Goal: Information Seeking & Learning: Learn about a topic

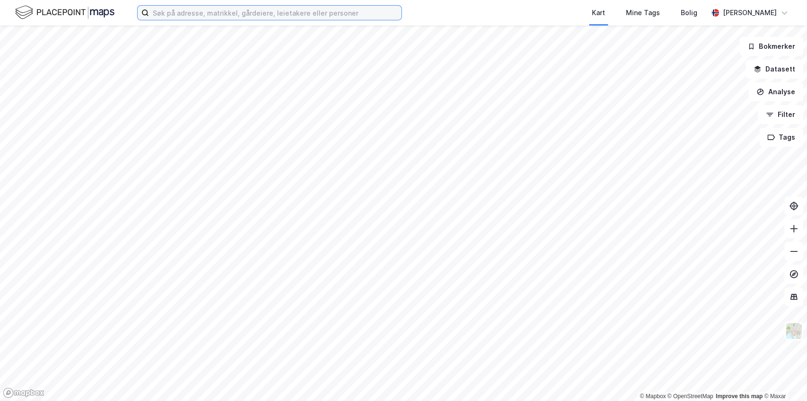
click at [295, 15] on input at bounding box center [275, 13] width 253 height 14
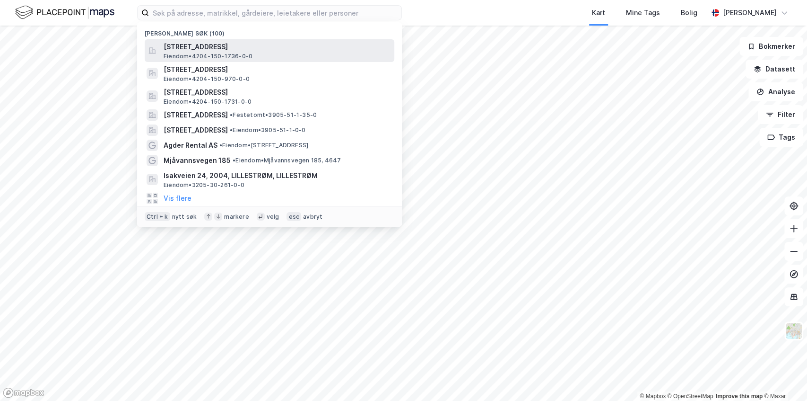
click at [252, 49] on span "[STREET_ADDRESS]" at bounding box center [277, 46] width 227 height 11
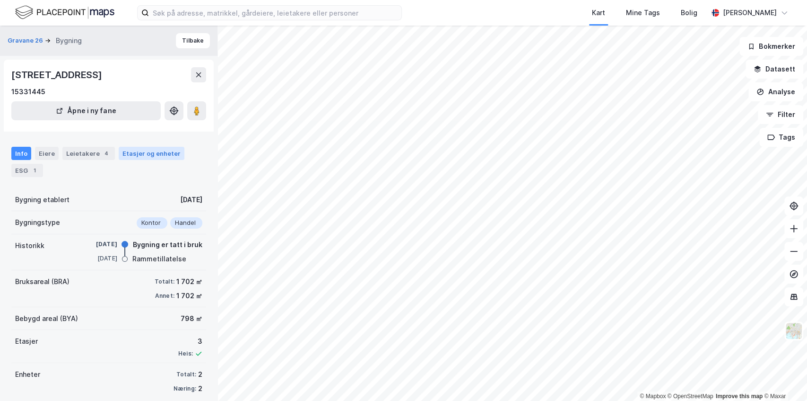
click at [122, 150] on div "Etasjer og enheter" at bounding box center [151, 153] width 58 height 9
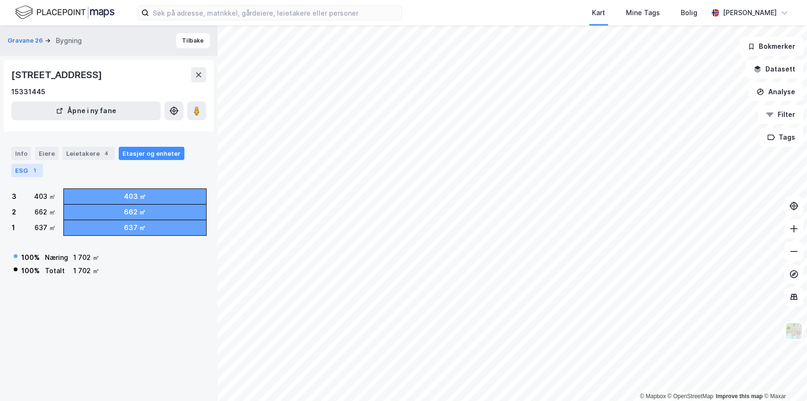
click at [18, 169] on div "ESG 1" at bounding box center [27, 170] width 32 height 13
